Goal: Transaction & Acquisition: Purchase product/service

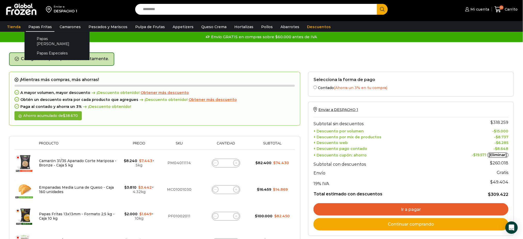
click at [47, 27] on link "Papas Fritas" at bounding box center [40, 27] width 29 height 10
click at [38, 27] on link "Papas Fritas" at bounding box center [40, 27] width 29 height 10
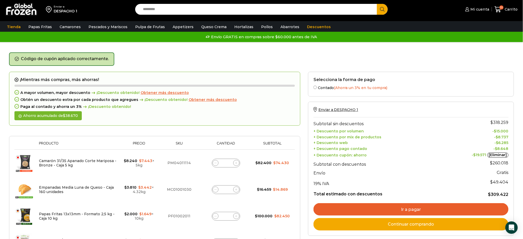
click at [274, 11] on input "Search input" at bounding box center [257, 9] width 234 height 11
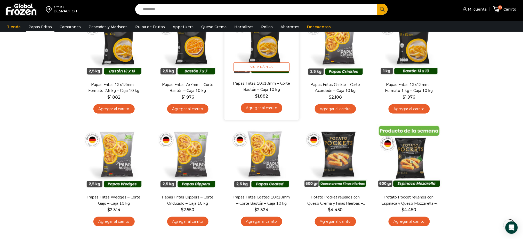
scroll to position [68, 0]
click at [266, 106] on link "Agregar al carrito" at bounding box center [262, 108] width 42 height 10
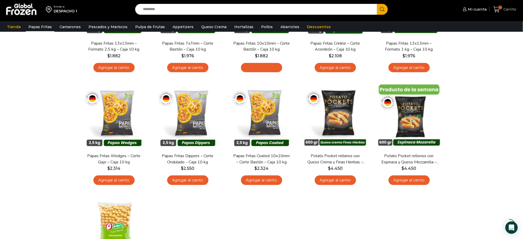
click at [497, 5] on link "10 [GEOGRAPHIC_DATA]" at bounding box center [505, 9] width 26 height 12
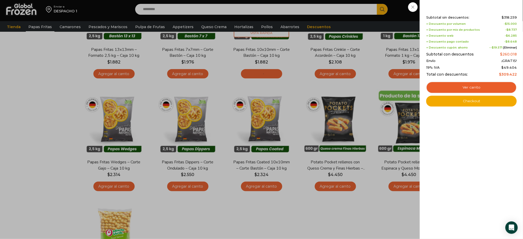
scroll to position [102, 0]
click at [461, 85] on link "Ver carrito" at bounding box center [471, 88] width 91 height 12
click at [453, 84] on link "Ver carrito" at bounding box center [471, 88] width 91 height 12
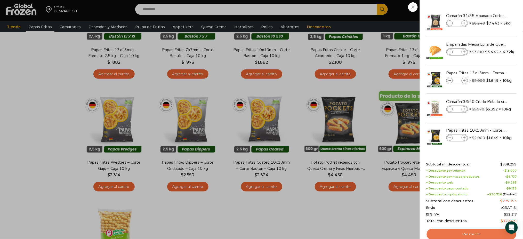
click at [462, 233] on link "Ver carrito" at bounding box center [471, 234] width 91 height 12
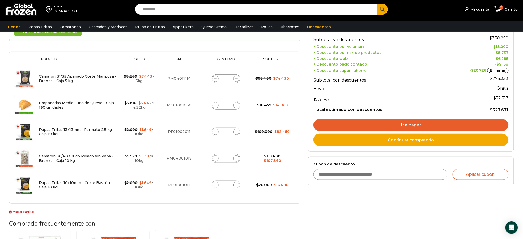
scroll to position [68, 0]
click at [237, 184] on span at bounding box center [236, 185] width 6 height 6
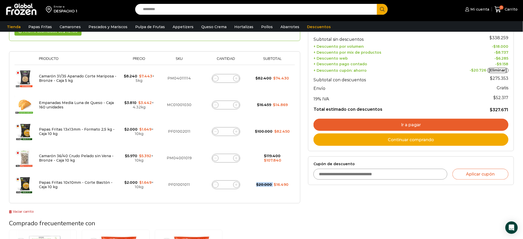
type input "*"
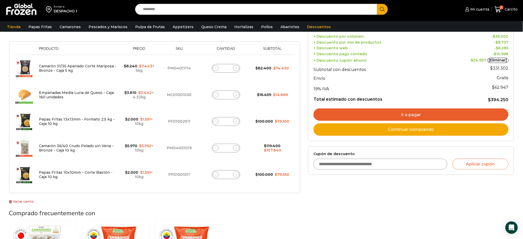
scroll to position [98, 0]
click at [365, 204] on div "Selecciona la forma de pago Contado (Ahorra un 3% en tu compra) Seleccionar Env…" at bounding box center [411, 147] width 214 height 340
click at [215, 120] on icon at bounding box center [215, 121] width 2 height 2
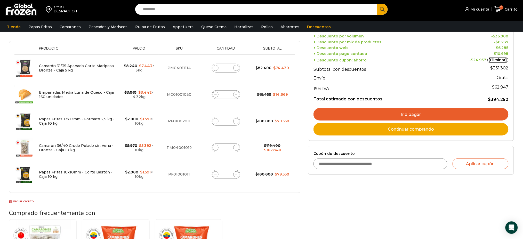
click at [215, 120] on icon at bounding box center [215, 121] width 2 height 2
type input "*"
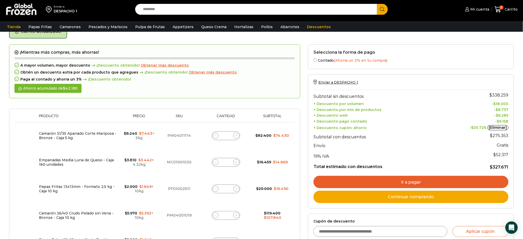
scroll to position [29, 0]
